Goal: Obtain resource: Download file/media

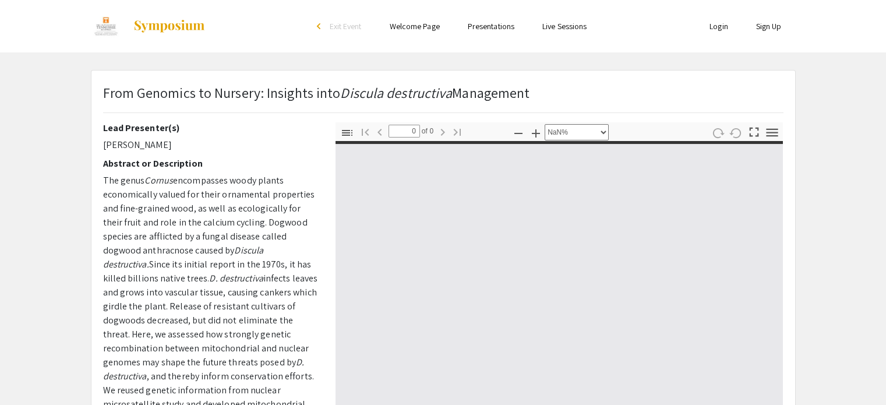
select select "custom"
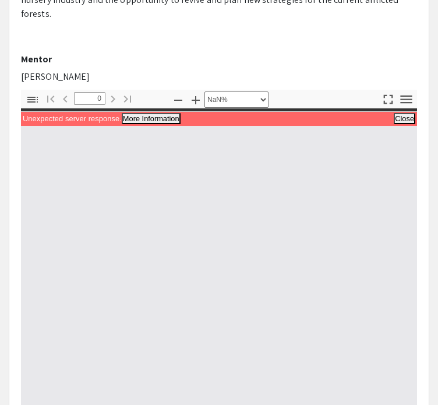
scroll to position [354, 0]
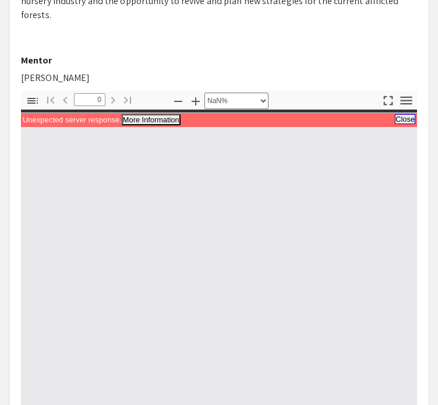
click at [403, 114] on button "Close" at bounding box center [405, 119] width 20 height 10
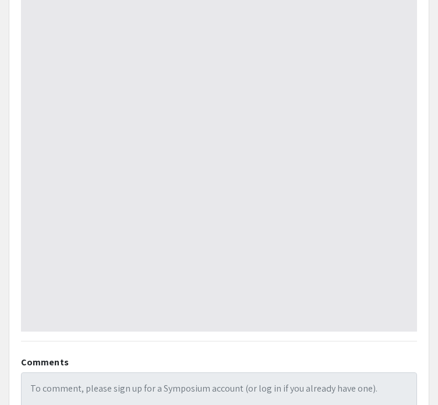
scroll to position [542, 0]
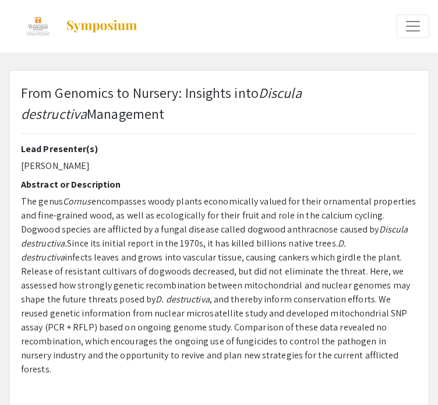
select select "custom"
type input "0"
select select "custom"
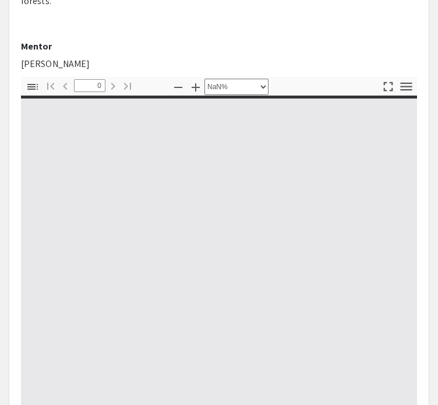
type input "1"
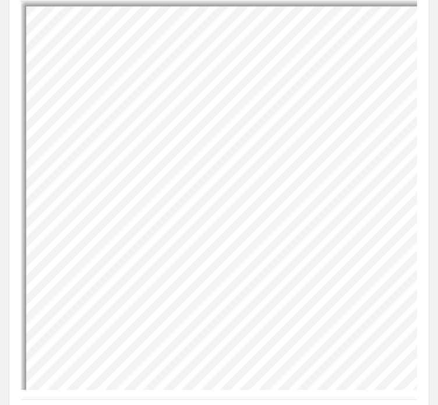
scroll to position [206, 447]
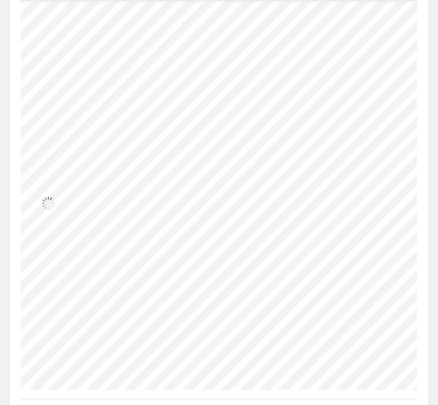
select select "custom"
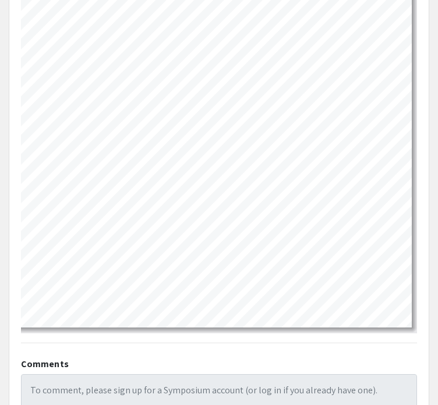
scroll to position [520, 0]
